Goal: Task Accomplishment & Management: Manage account settings

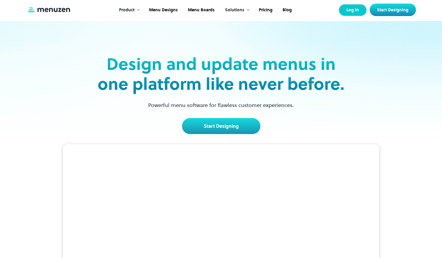
click at [352, 11] on link "Log In" at bounding box center [353, 10] width 28 height 12
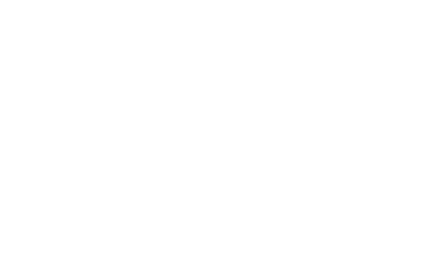
click at [157, 72] on div at bounding box center [223, 128] width 223 height 241
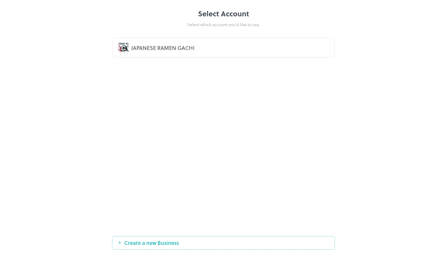
click at [151, 45] on div "JAPANESE RAMEN GACHI" at bounding box center [230, 48] width 198 height 8
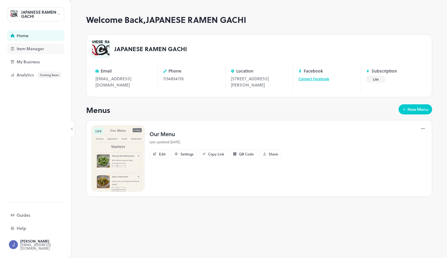
click at [40, 51] on div "Item Manager" at bounding box center [46, 49] width 59 height 4
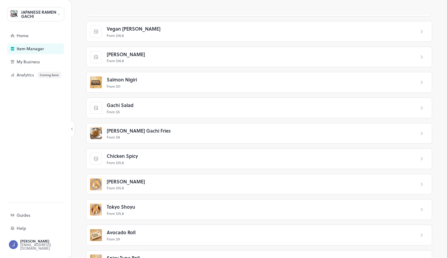
scroll to position [95, 0]
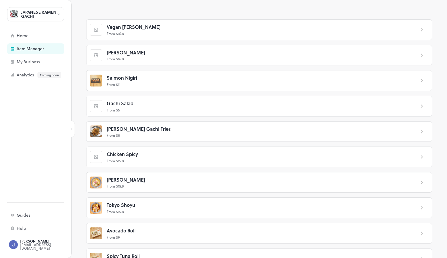
click at [166, 159] on p "From $ 15.8" at bounding box center [259, 160] width 304 height 5
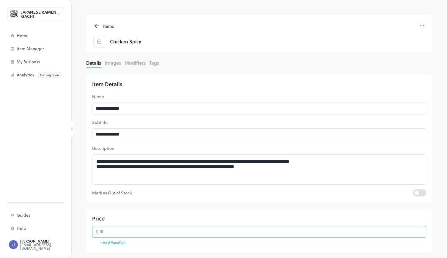
click at [101, 231] on input "****" at bounding box center [263, 232] width 326 height 12
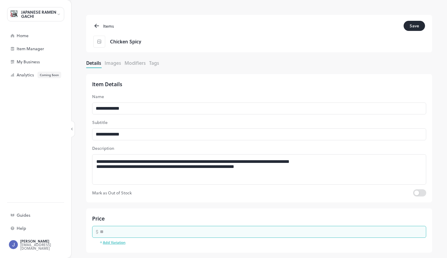
type input "****"
click at [116, 62] on button "Images" at bounding box center [113, 62] width 16 height 7
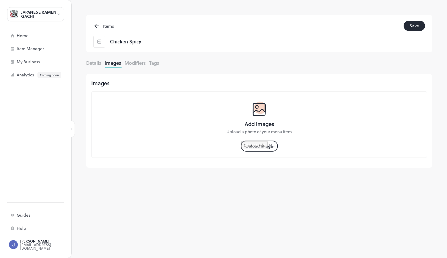
click at [256, 153] on div "Add Images Upload a photo of your menu item Upload Image" at bounding box center [259, 124] width 336 height 67
click at [250, 149] on input "file" at bounding box center [259, 146] width 36 height 10
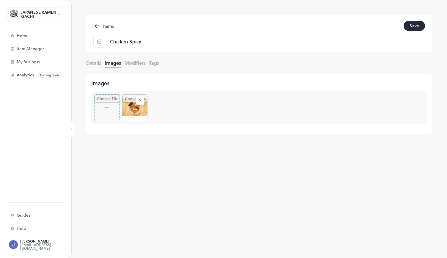
click at [409, 28] on button "Save" at bounding box center [413, 26] width 21 height 10
click at [141, 96] on div at bounding box center [140, 100] width 8 height 9
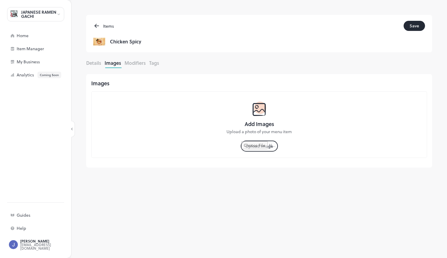
click at [249, 146] on input "file" at bounding box center [259, 146] width 36 height 10
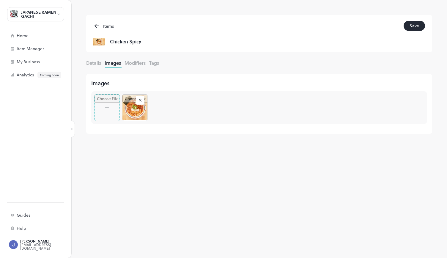
click at [415, 26] on button "Save" at bounding box center [413, 26] width 21 height 10
click at [97, 24] on icon at bounding box center [96, 25] width 7 height 7
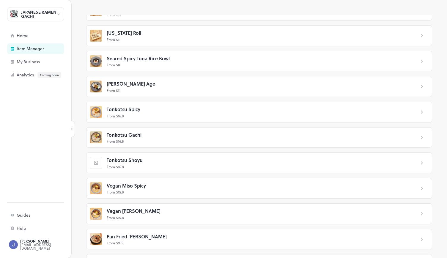
scroll to position [345, 0]
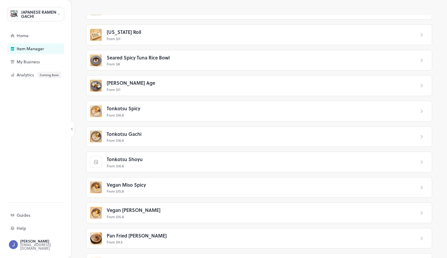
click at [122, 165] on p "From $ 16.8" at bounding box center [259, 165] width 304 height 5
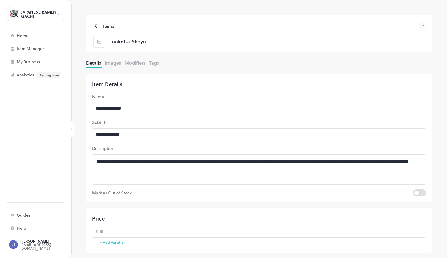
click at [112, 61] on button "Images" at bounding box center [113, 62] width 16 height 7
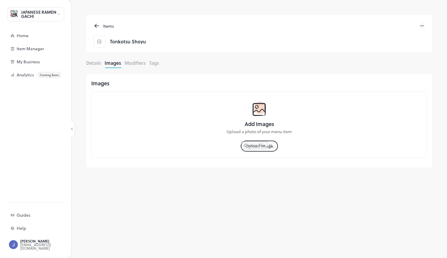
click at [263, 149] on input "file" at bounding box center [259, 146] width 36 height 10
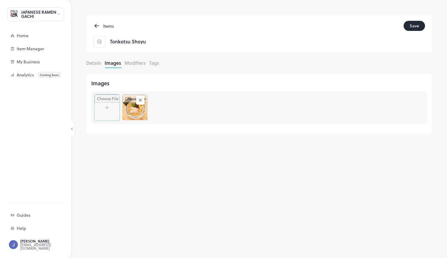
click at [415, 25] on button "Save" at bounding box center [413, 26] width 21 height 10
click at [96, 28] on icon at bounding box center [96, 25] width 7 height 7
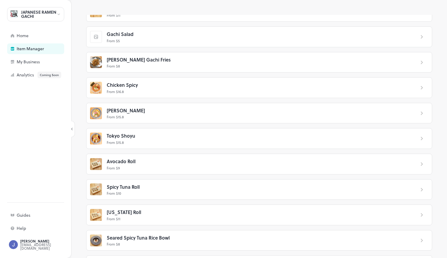
scroll to position [157, 0]
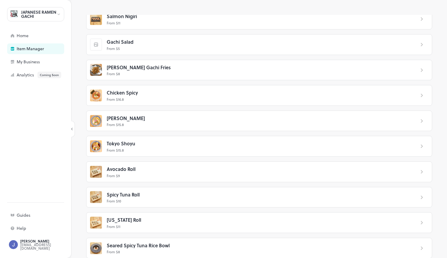
click at [122, 72] on p "From $ 8" at bounding box center [259, 73] width 304 height 5
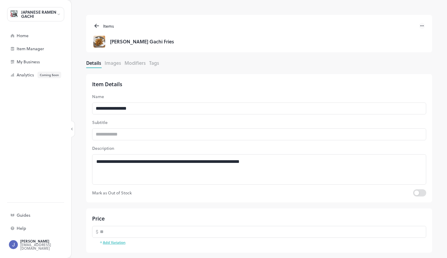
click at [116, 67] on div "Details Images Modifiers Tags" at bounding box center [259, 63] width 346 height 9
click at [117, 66] on button "Images" at bounding box center [113, 62] width 16 height 7
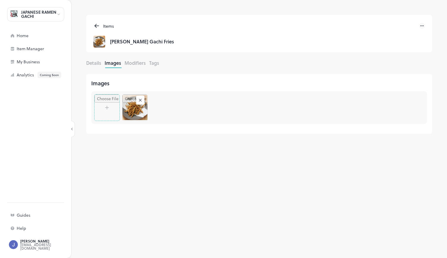
click at [141, 100] on rect at bounding box center [140, 100] width 6 height 6
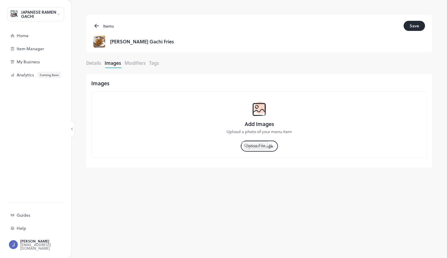
click at [253, 145] on input "file" at bounding box center [259, 146] width 36 height 10
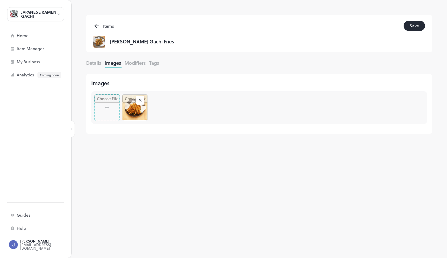
click at [411, 26] on button "Save" at bounding box center [413, 26] width 21 height 10
click at [32, 38] on div "Home" at bounding box center [35, 35] width 57 height 11
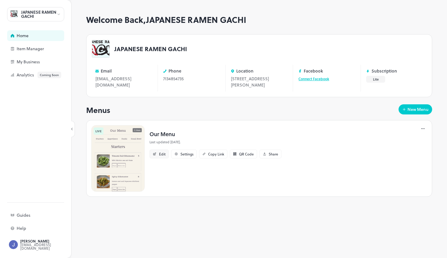
click at [162, 153] on div "Edit" at bounding box center [162, 154] width 7 height 4
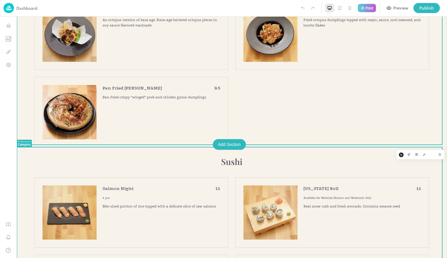
scroll to position [431, 0]
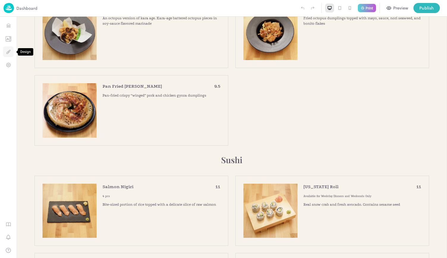
click at [10, 48] on button "Design" at bounding box center [8, 51] width 11 height 11
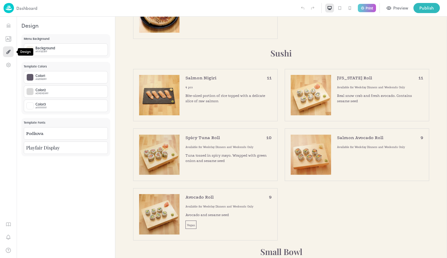
scroll to position [358, 0]
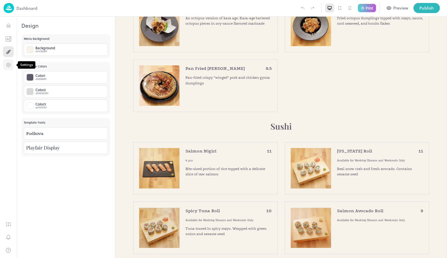
click at [11, 64] on icon "Settings" at bounding box center [9, 65] width 6 height 6
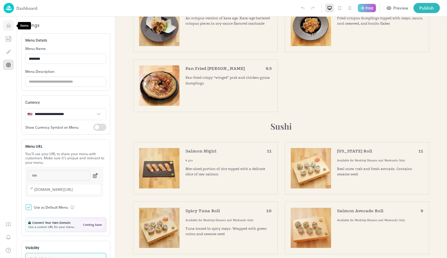
click at [10, 28] on icon "Items" at bounding box center [9, 26] width 6 height 6
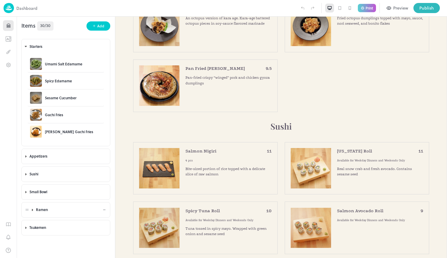
click at [26, 206] on body "Dashboard Print Preview Publish 1 Items 30/30 Add Starters Umami Salt Edamame S…" at bounding box center [223, 129] width 447 height 258
click at [32, 209] on icon at bounding box center [32, 210] width 1 height 2
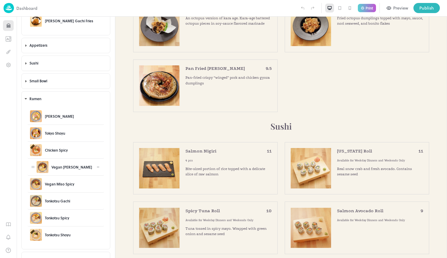
scroll to position [119, 0]
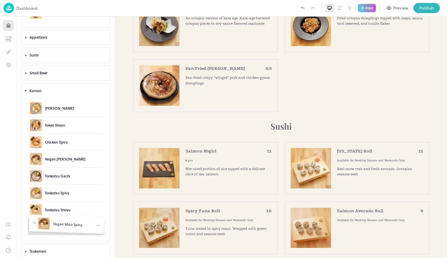
drag, startPoint x: 33, startPoint y: 173, endPoint x: 35, endPoint y: 223, distance: 50.2
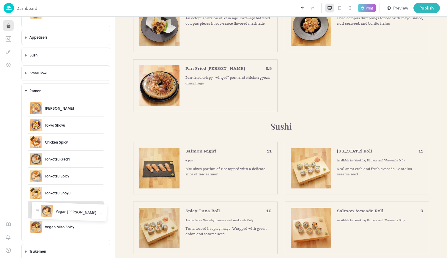
drag, startPoint x: 34, startPoint y: 155, endPoint x: 37, endPoint y: 209, distance: 53.9
drag, startPoint x: 30, startPoint y: 190, endPoint x: 29, endPoint y: 162, distance: 27.9
drag, startPoint x: 29, startPoint y: 162, endPoint x: 27, endPoint y: 189, distance: 27.4
click at [27, 189] on div "Yuzu Shio Tokyo Shoyu Chicken Spicy Tonkotsu Gachi Tonkotsu Spicy Tonkotsu Shoy…" at bounding box center [66, 169] width 88 height 143
drag, startPoint x: 28, startPoint y: 191, endPoint x: 30, endPoint y: 166, distance: 25.0
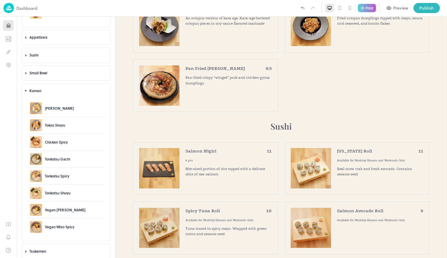
drag, startPoint x: 30, startPoint y: 166, endPoint x: 26, endPoint y: 193, distance: 27.0
click at [26, 193] on div "Yuzu Shio Tokyo Shoyu Chicken Spicy Tonkotsu Gachi Tonkotsu Spicy Tonkotsu Shoy…" at bounding box center [66, 169] width 88 height 143
drag, startPoint x: 32, startPoint y: 193, endPoint x: 34, endPoint y: 161, distance: 32.1
click at [34, 161] on body "Dashboard Print Preview Publish 1 Items 30/30 Add Starters Umami Salt Edamame S…" at bounding box center [223, 129] width 447 height 258
click at [429, 10] on div "Publish" at bounding box center [426, 8] width 15 height 7
